Goal: Information Seeking & Learning: Learn about a topic

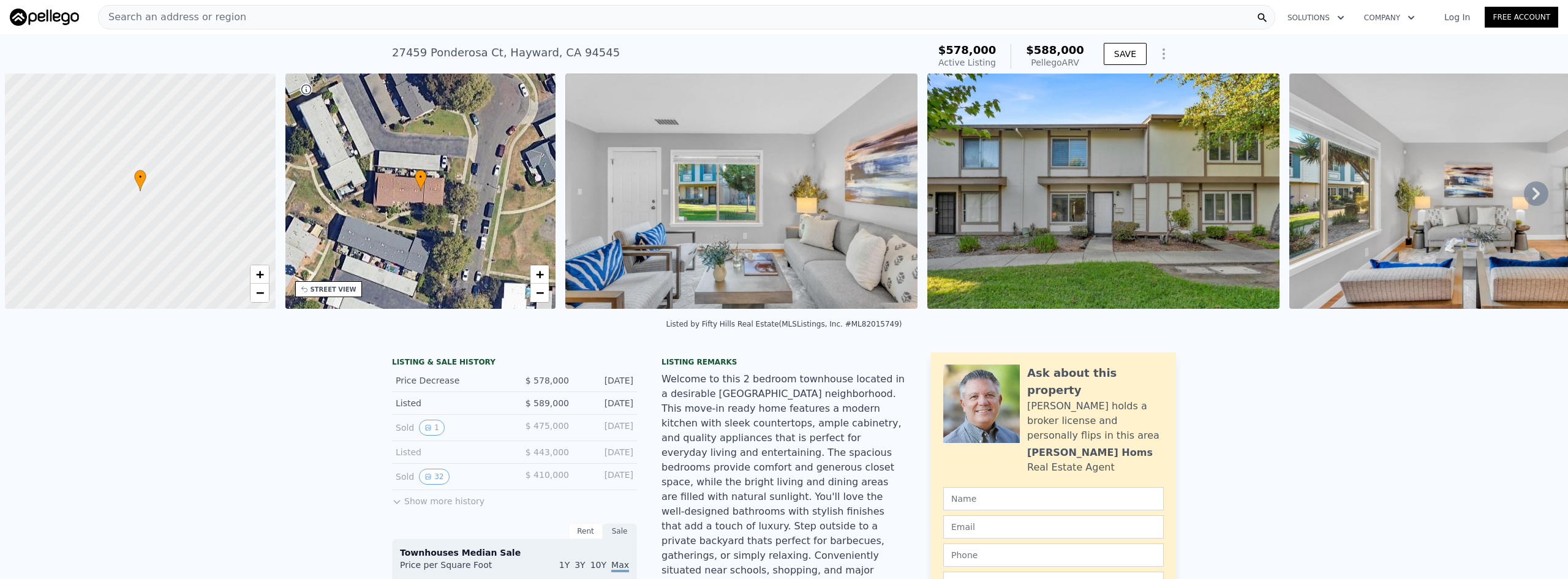
scroll to position [0, 5]
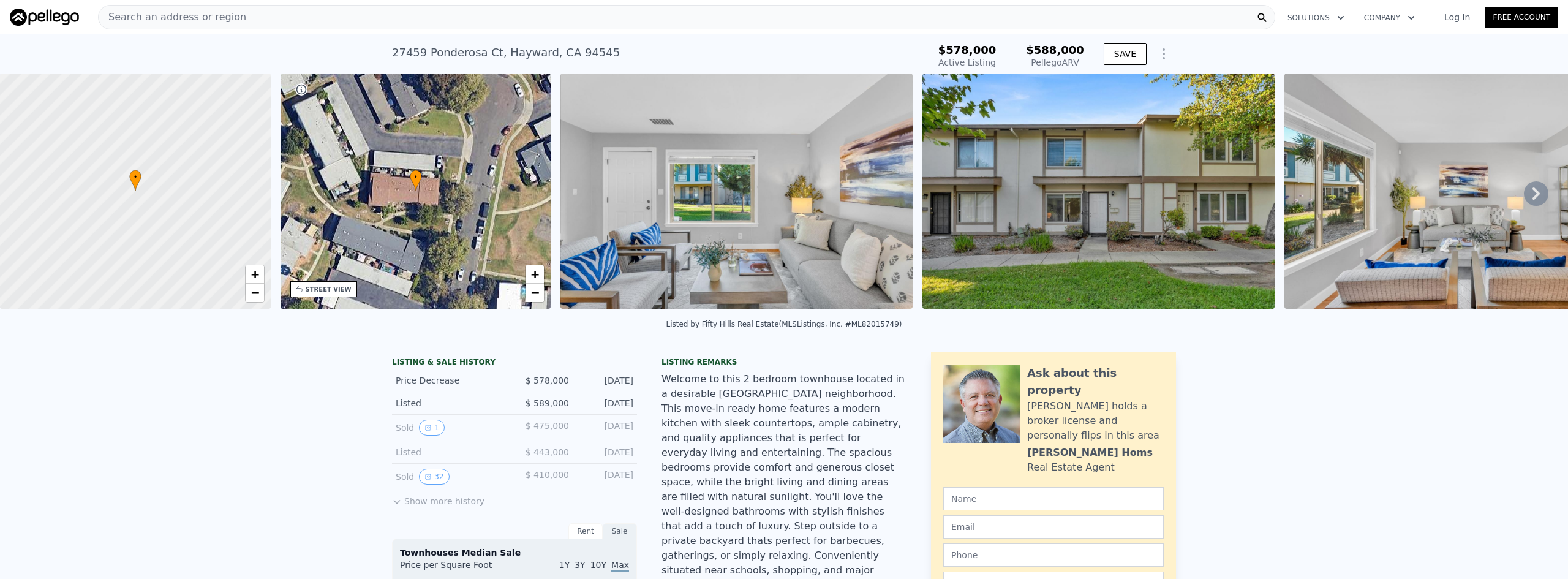
click at [423, 15] on div "Search an address or region" at bounding box center [687, 17] width 1177 height 24
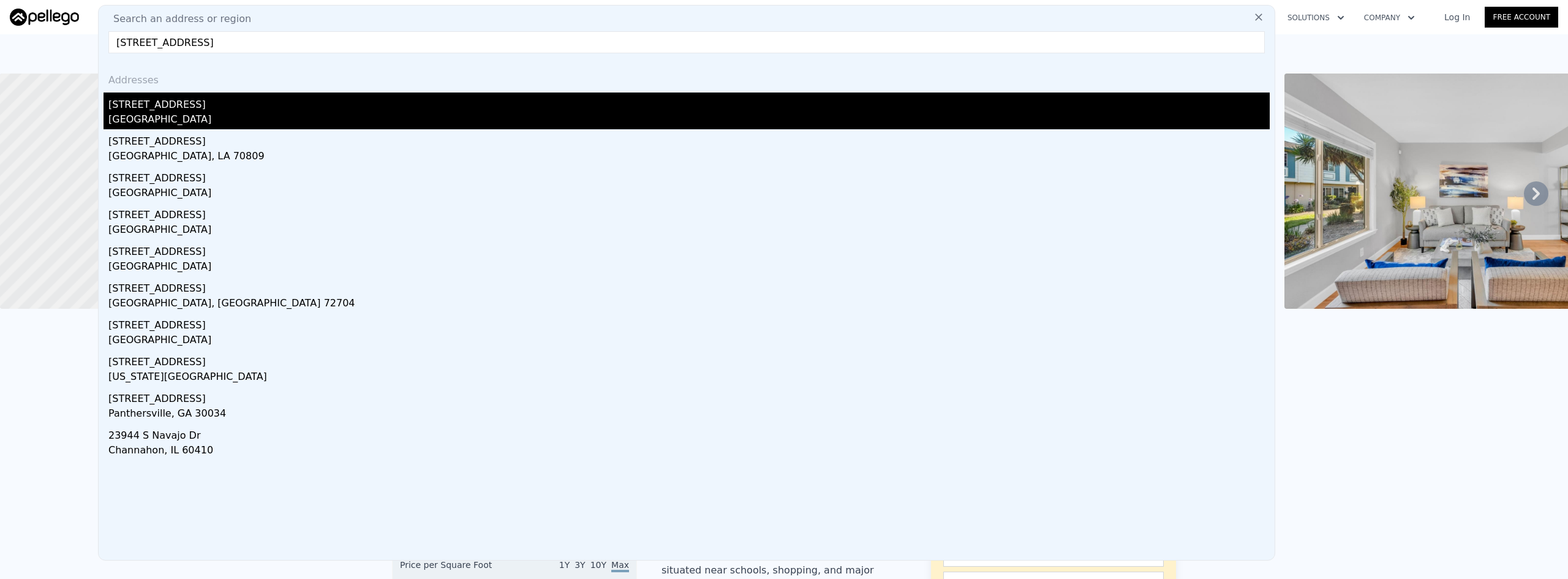
type input "[STREET_ADDRESS]"
click at [217, 122] on div "[GEOGRAPHIC_DATA]" at bounding box center [689, 120] width 1161 height 17
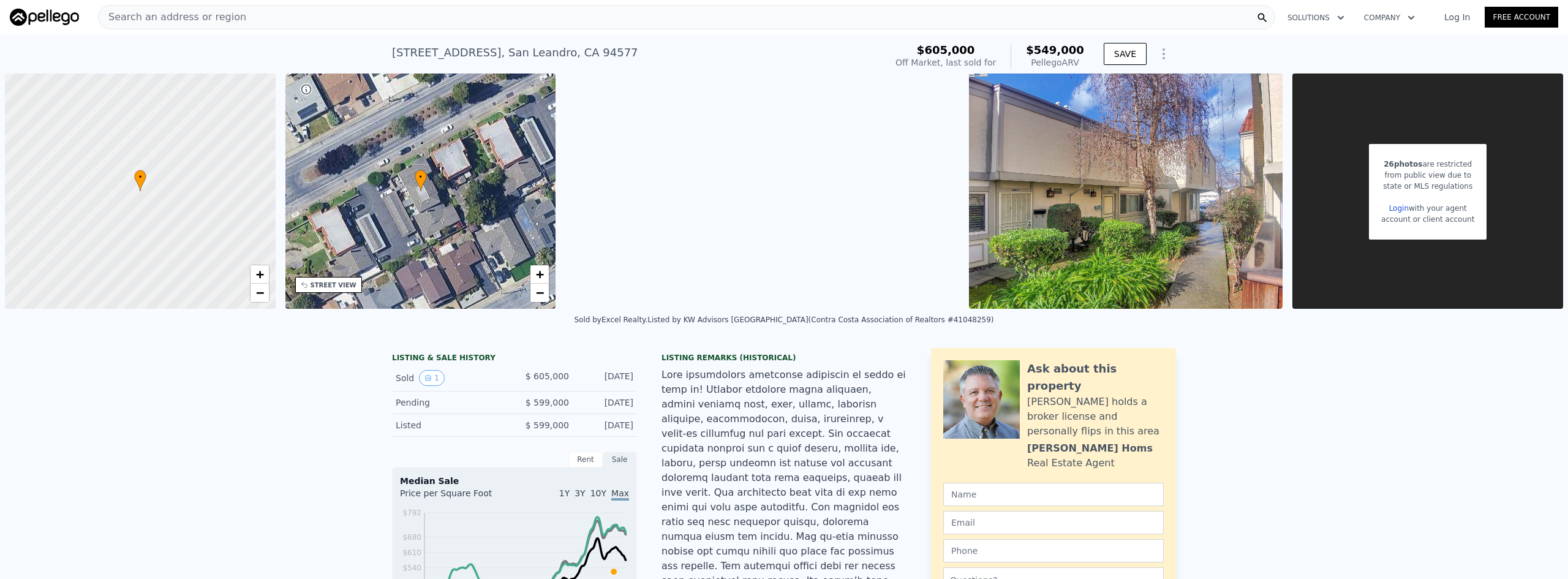
click at [394, 20] on div "Search an address or region" at bounding box center [687, 17] width 1177 height 24
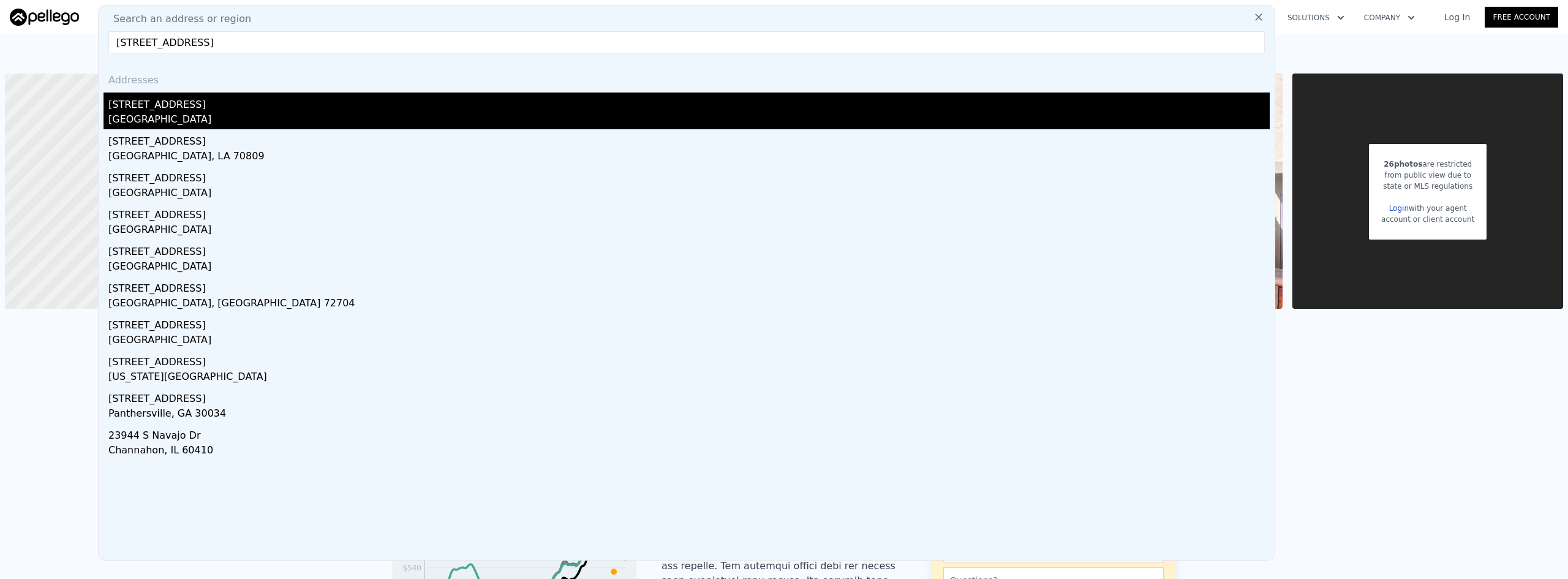
type input "[STREET_ADDRESS]"
click at [379, 120] on div "[GEOGRAPHIC_DATA]" at bounding box center [689, 120] width 1161 height 17
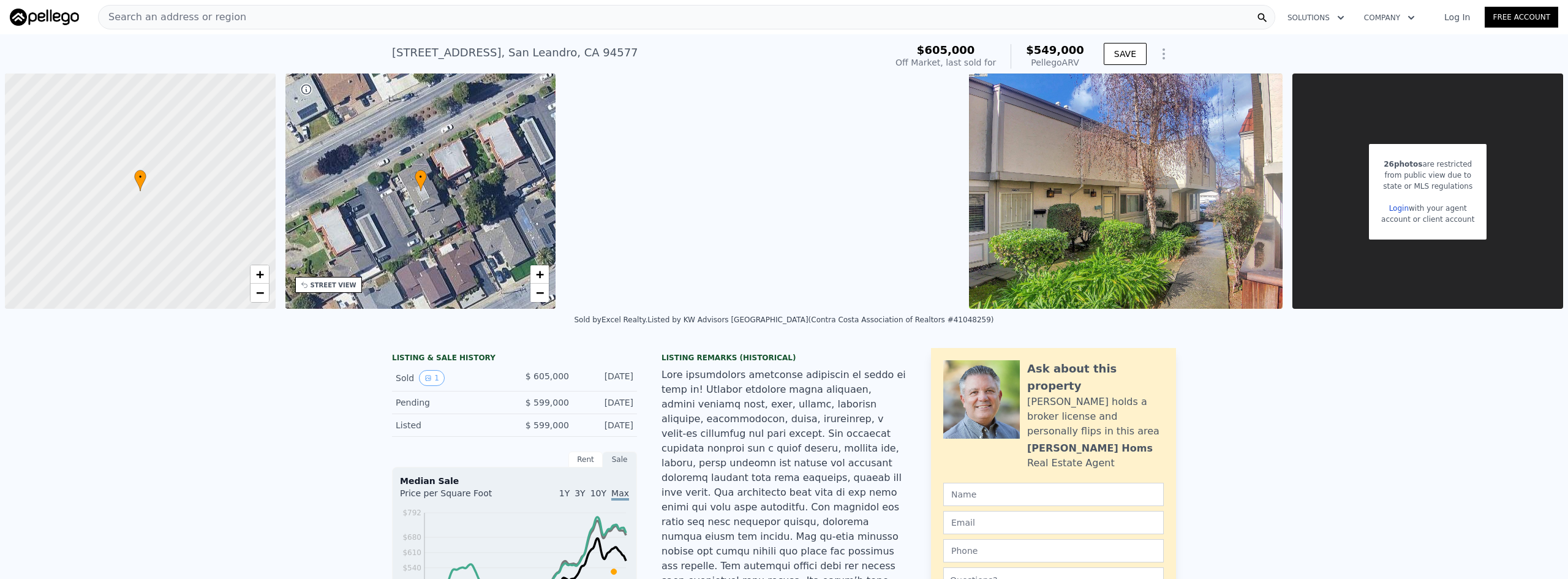
click at [638, 12] on div "Search an address or region" at bounding box center [687, 17] width 1177 height 24
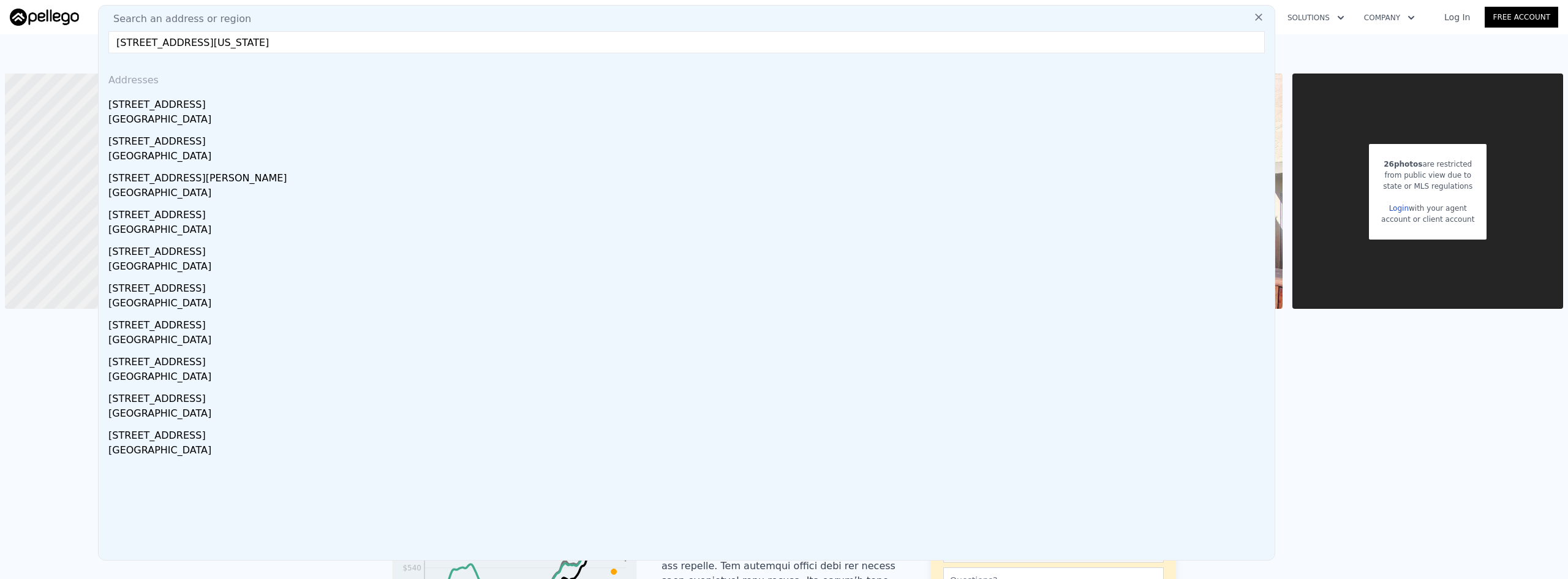
type input "[STREET_ADDRESS][US_STATE]"
click at [253, 107] on div "[STREET_ADDRESS]" at bounding box center [689, 102] width 1161 height 20
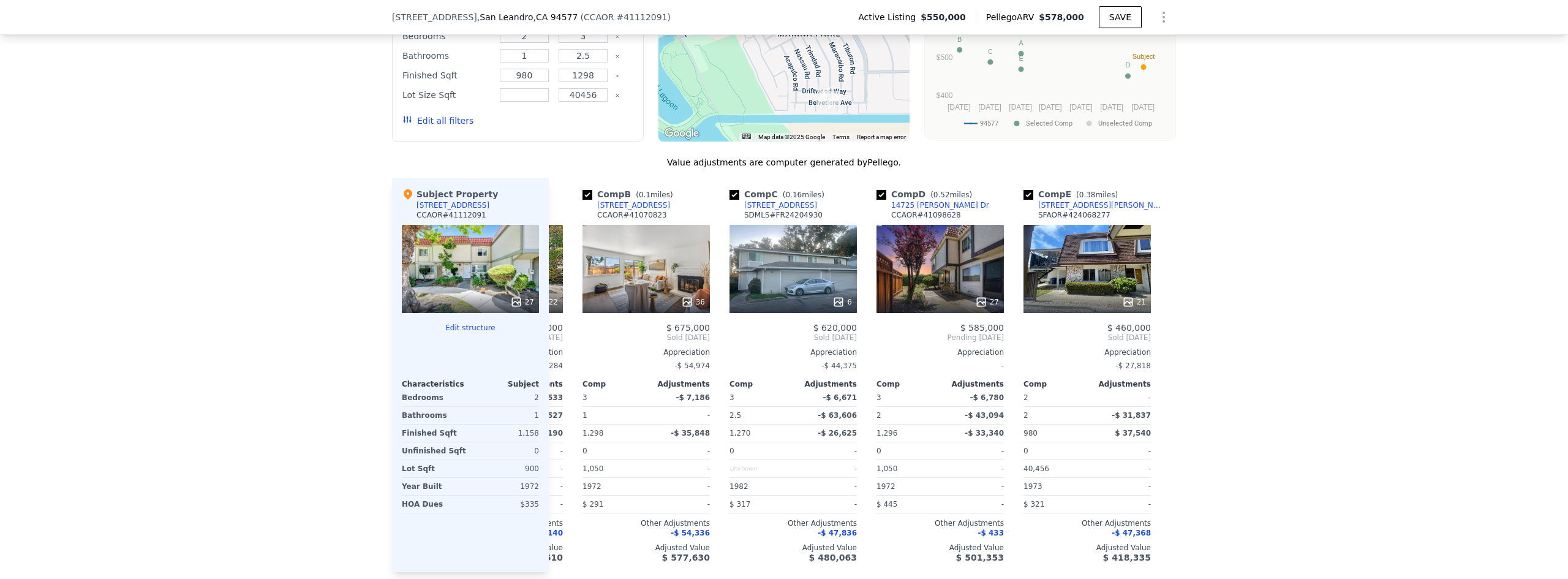
scroll to position [0, 137]
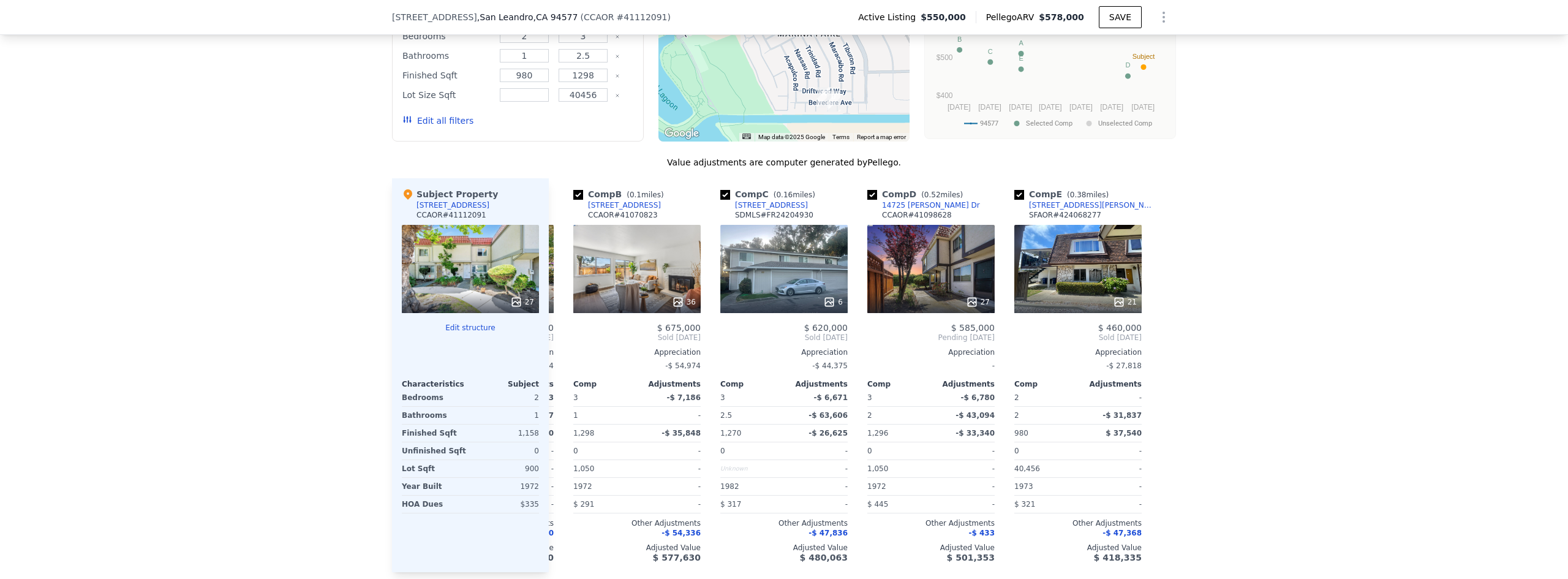
click at [1329, 382] on div "We found 5 sales that match your search Listings provided by Contra Costa Assoc…" at bounding box center [784, 243] width 1568 height 703
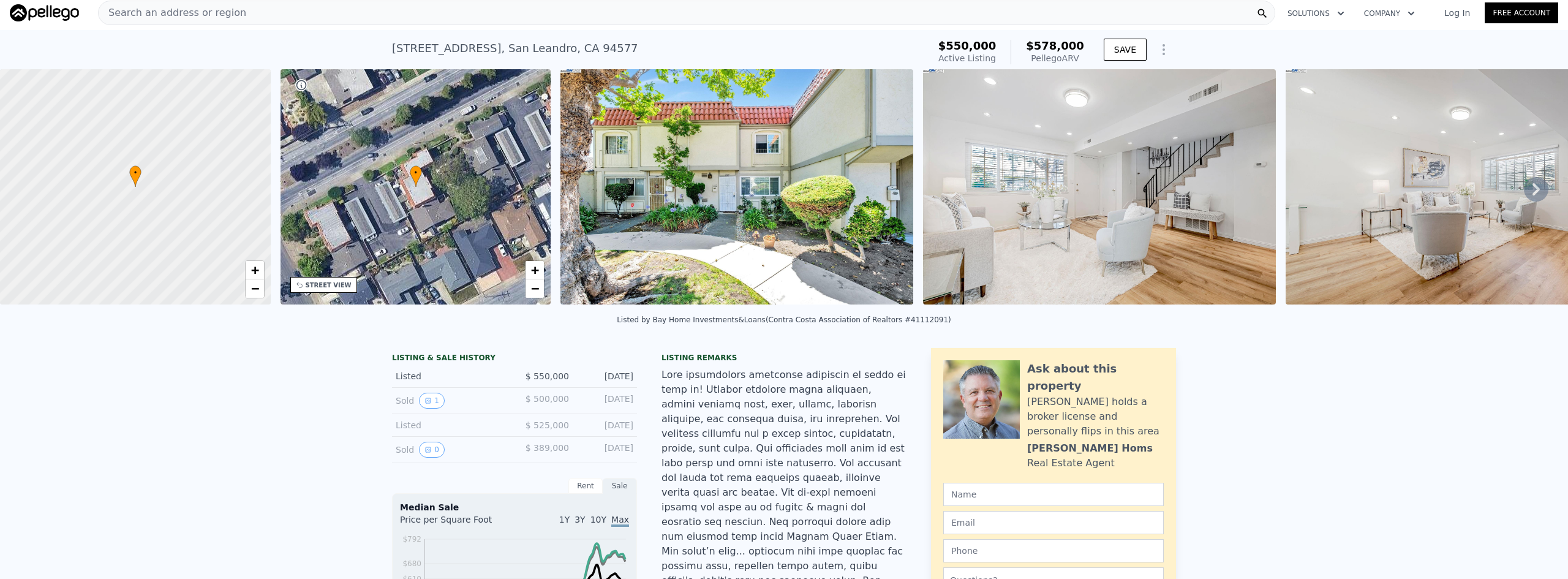
scroll to position [0, 0]
